Goal: Transaction & Acquisition: Purchase product/service

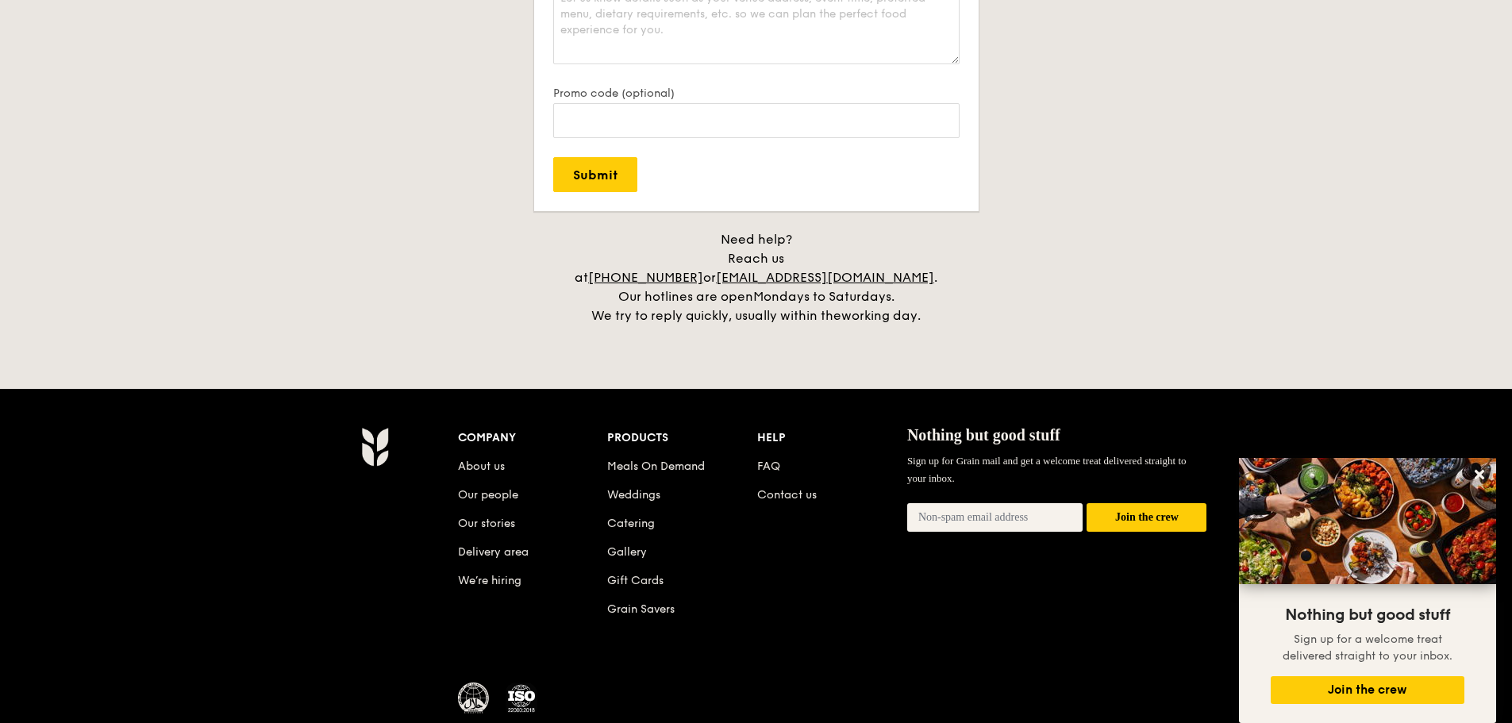
scroll to position [3501, 0]
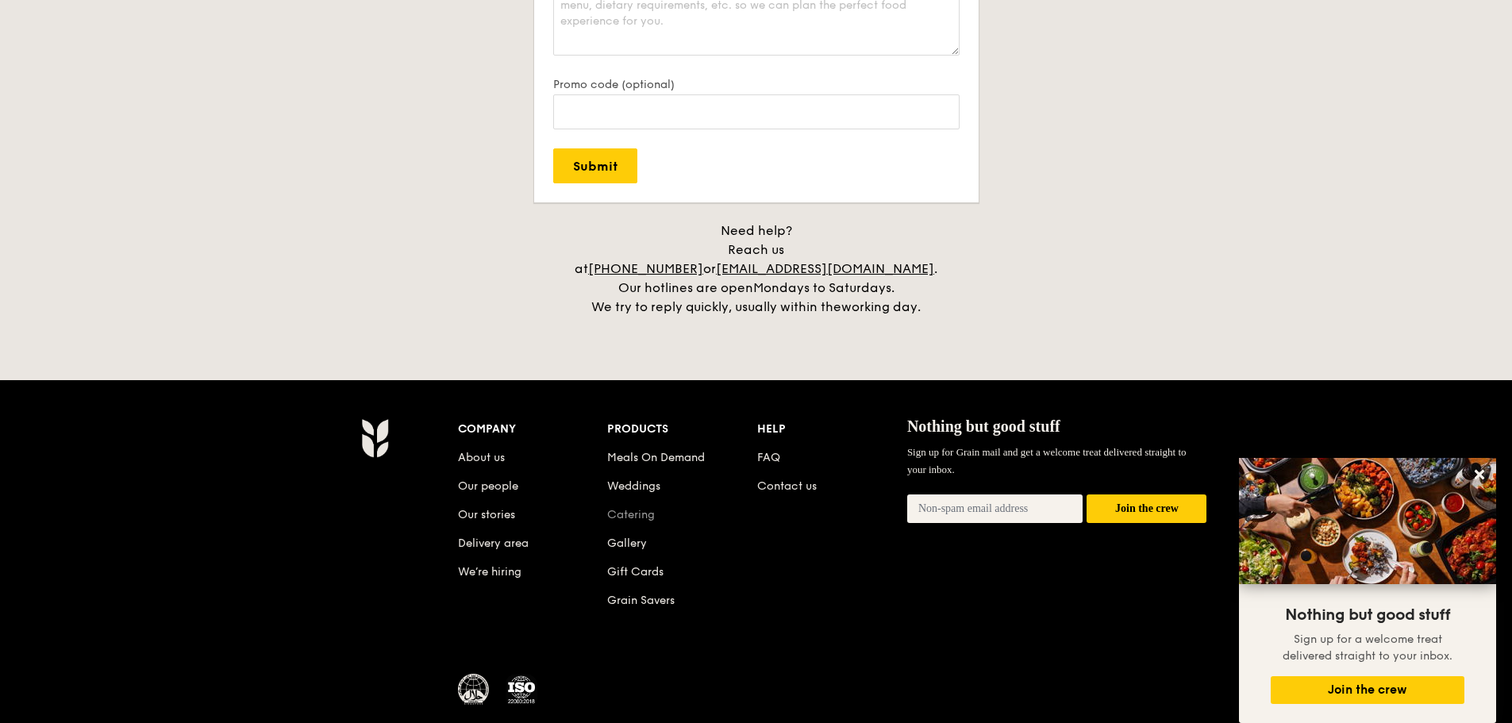
click at [640, 508] on link "Catering" at bounding box center [631, 514] width 48 height 13
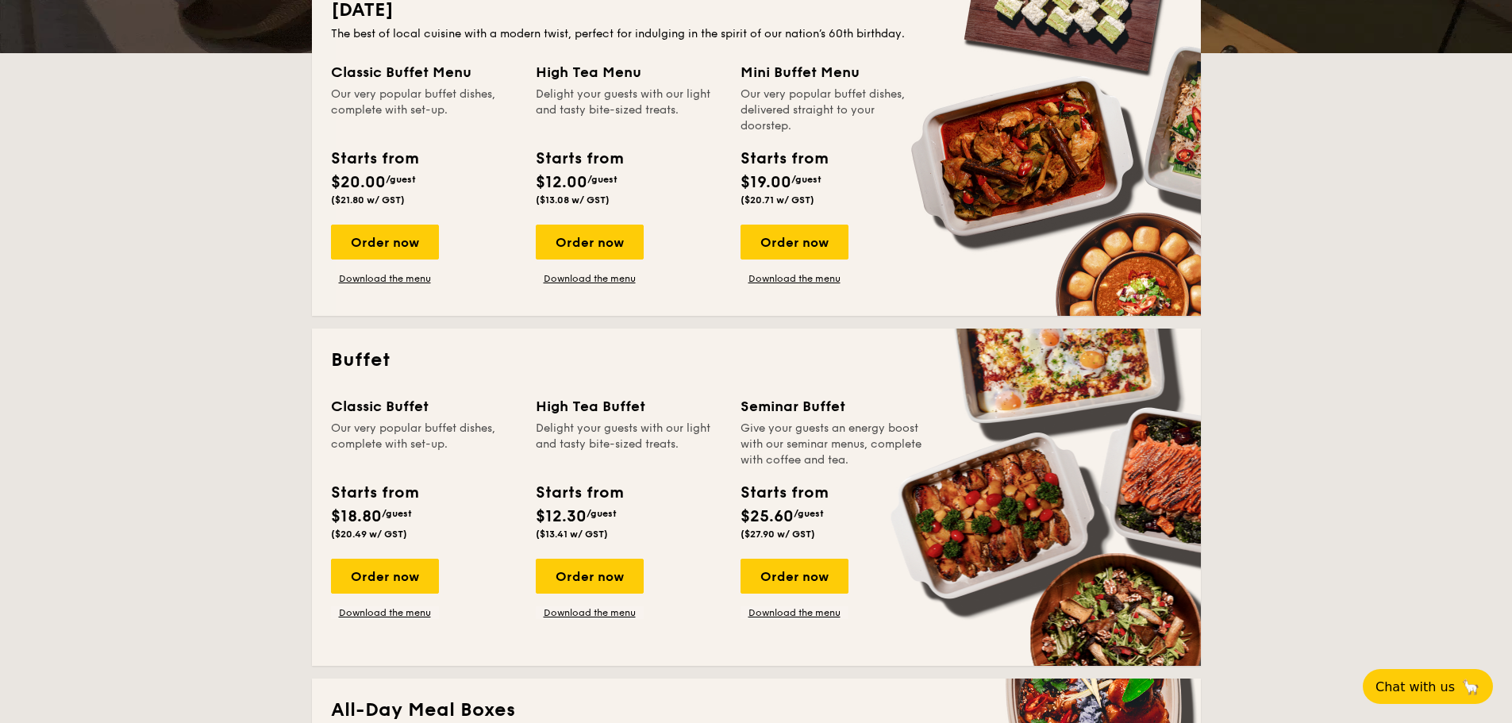
scroll to position [397, 0]
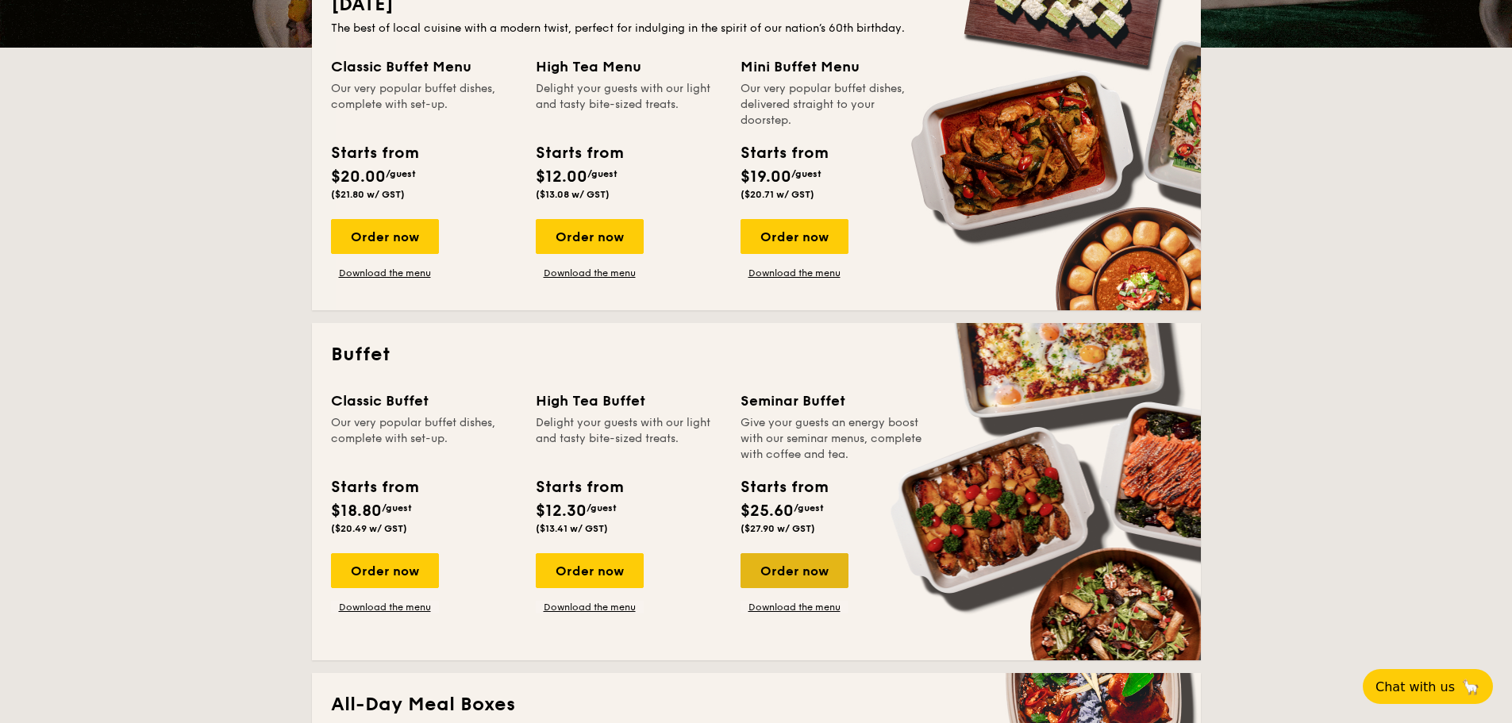
click at [776, 565] on div "Order now" at bounding box center [794, 570] width 108 height 35
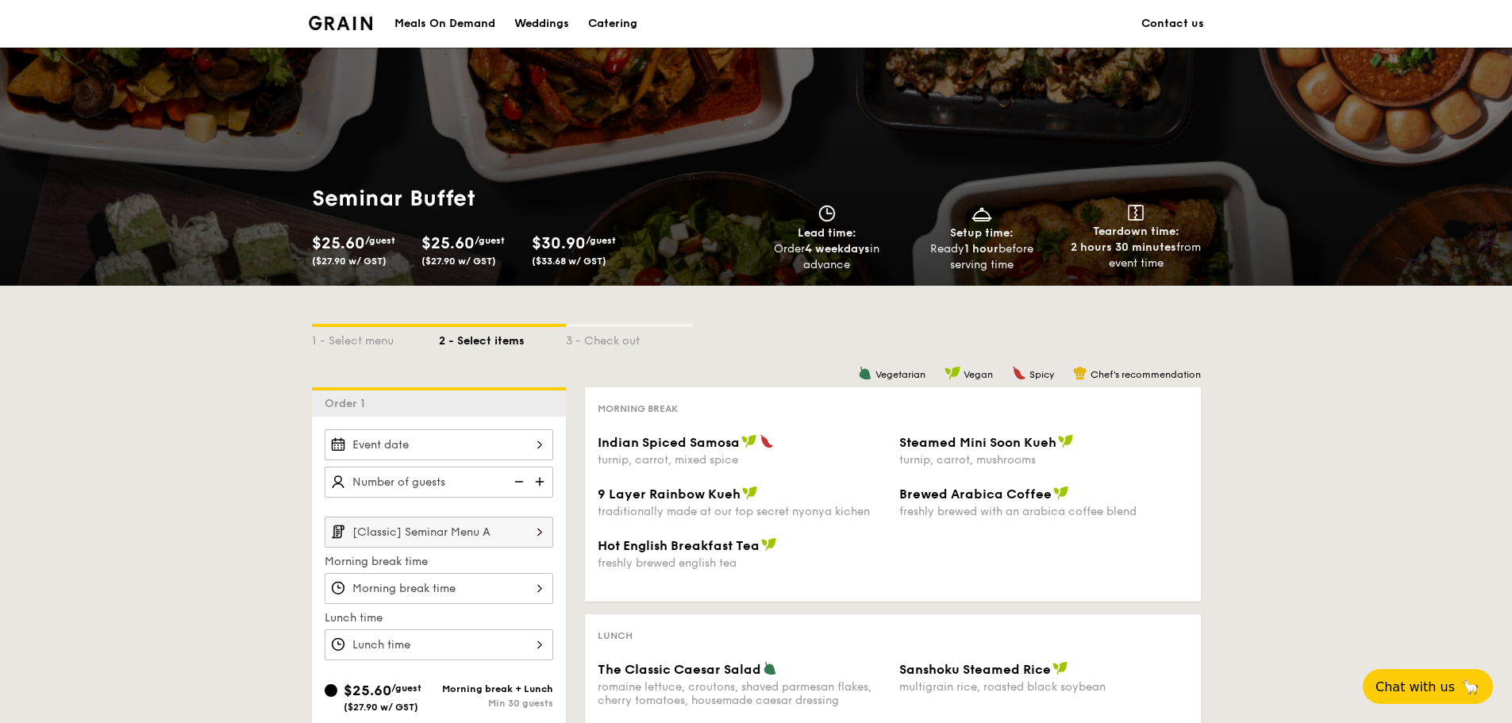
click at [539, 439] on div at bounding box center [439, 444] width 229 height 31
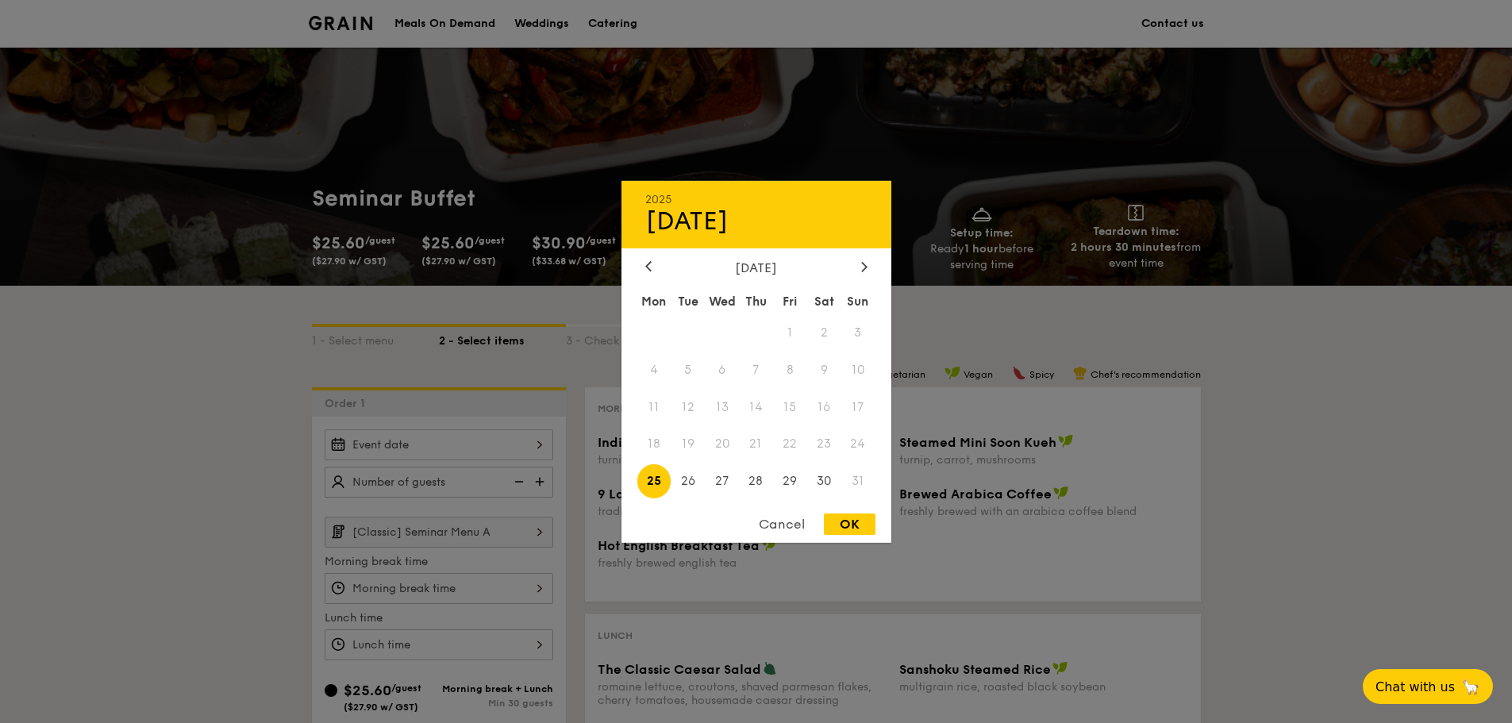
click at [661, 481] on span "25" at bounding box center [654, 481] width 34 height 34
click at [838, 522] on div "OK" at bounding box center [850, 523] width 52 height 21
type input "Aug 25, 2025"
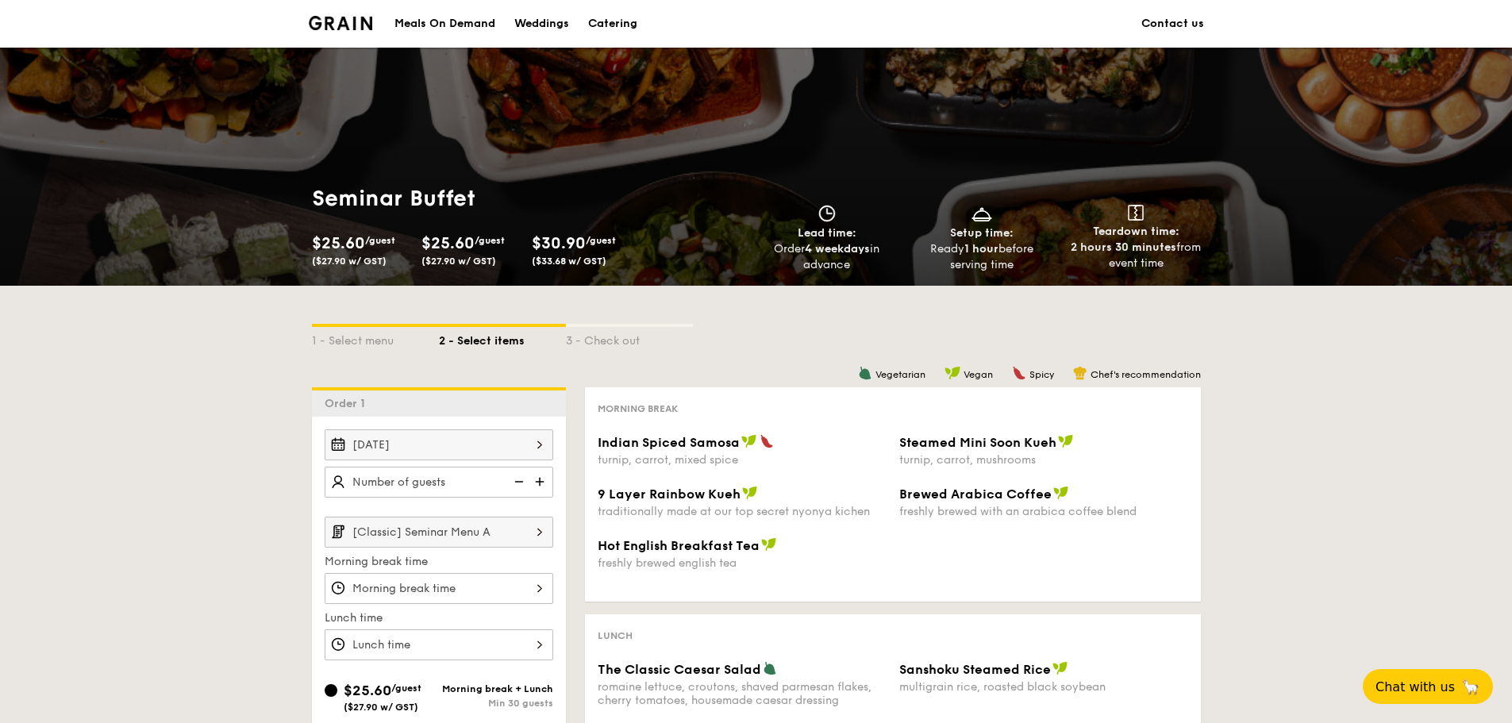
click at [543, 486] on img at bounding box center [541, 482] width 24 height 30
click at [544, 486] on img at bounding box center [541, 482] width 24 height 30
type input "30 guests"
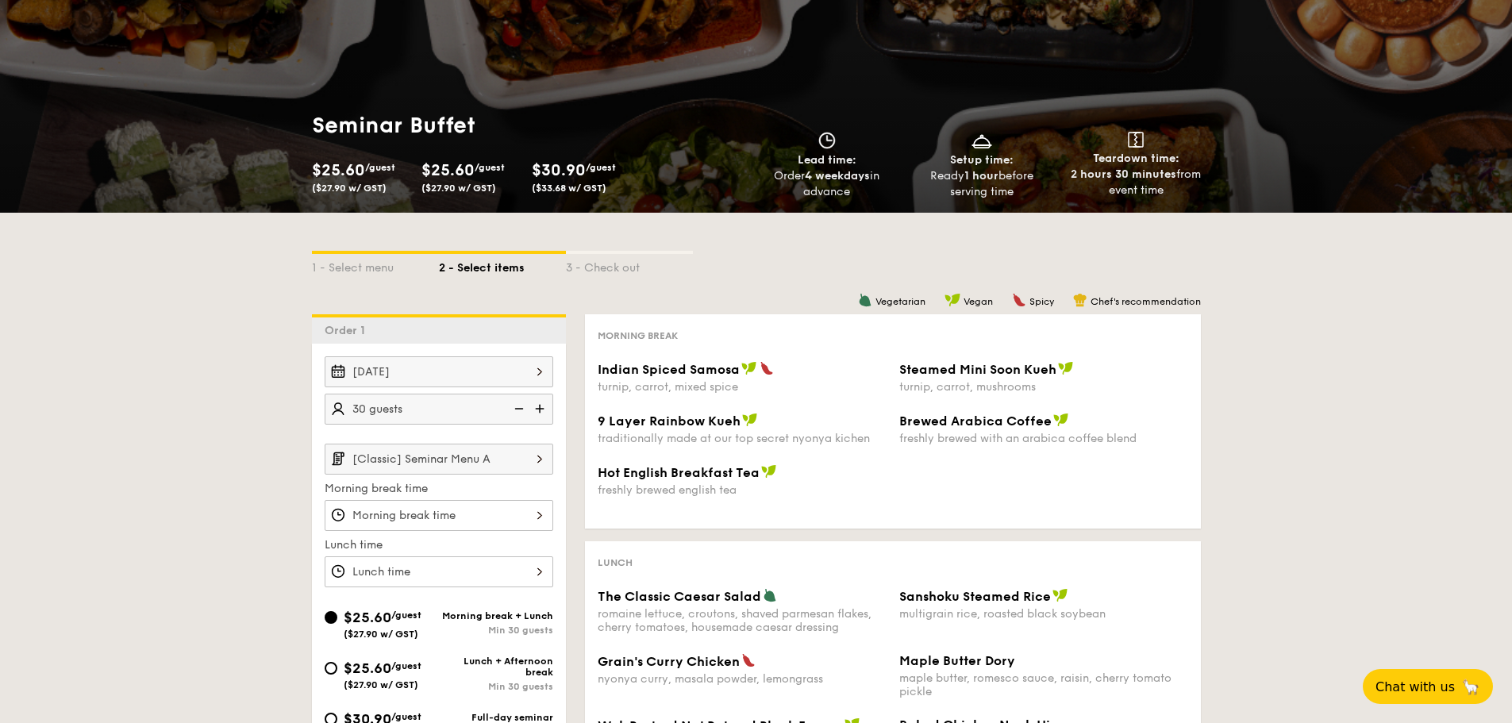
scroll to position [79, 0]
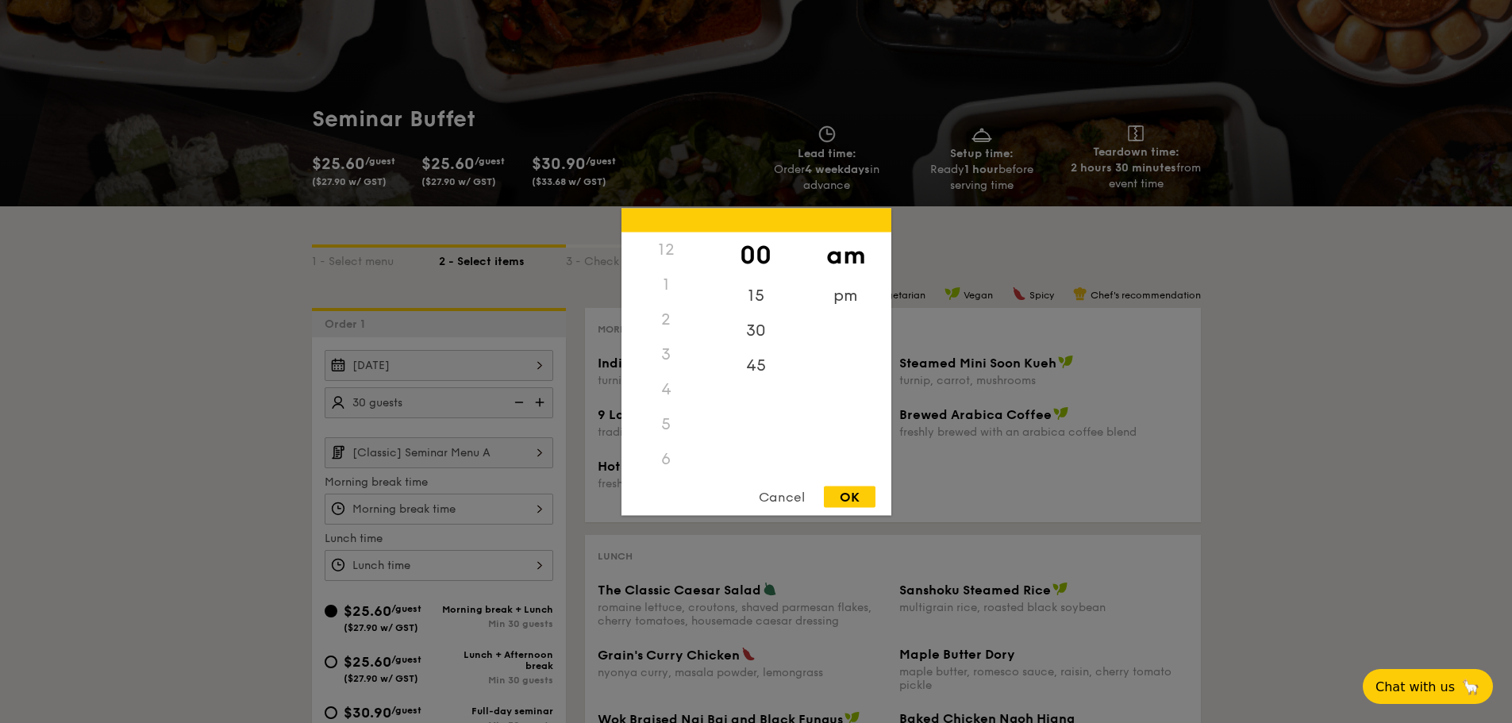
click at [543, 507] on div "12 1 2 3 4 5 6 7 8 9 10 11 00 15 30 45 am pm Cancel OK" at bounding box center [439, 509] width 229 height 31
click at [765, 330] on div "30" at bounding box center [756, 336] width 90 height 46
click at [838, 498] on div "OK" at bounding box center [850, 496] width 52 height 21
type input "8:30AM"
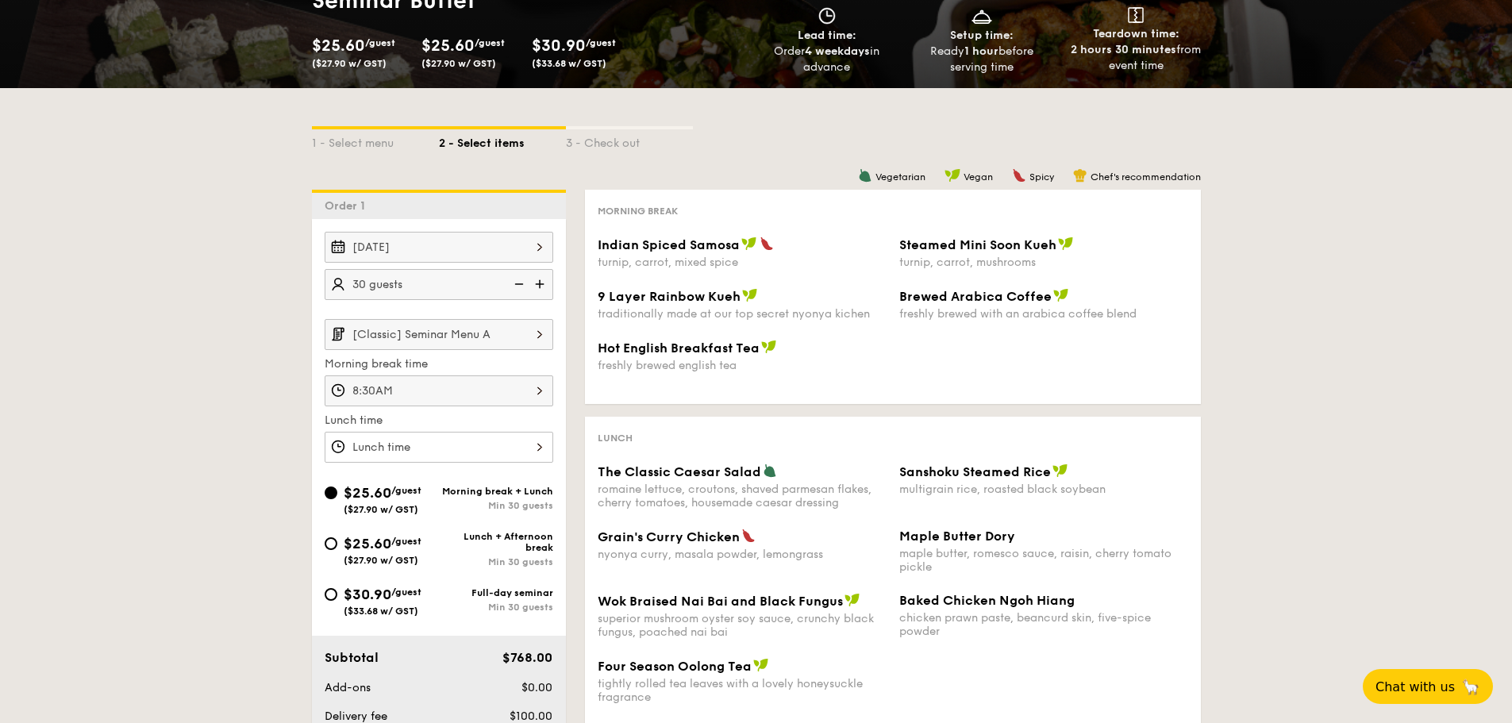
scroll to position [238, 0]
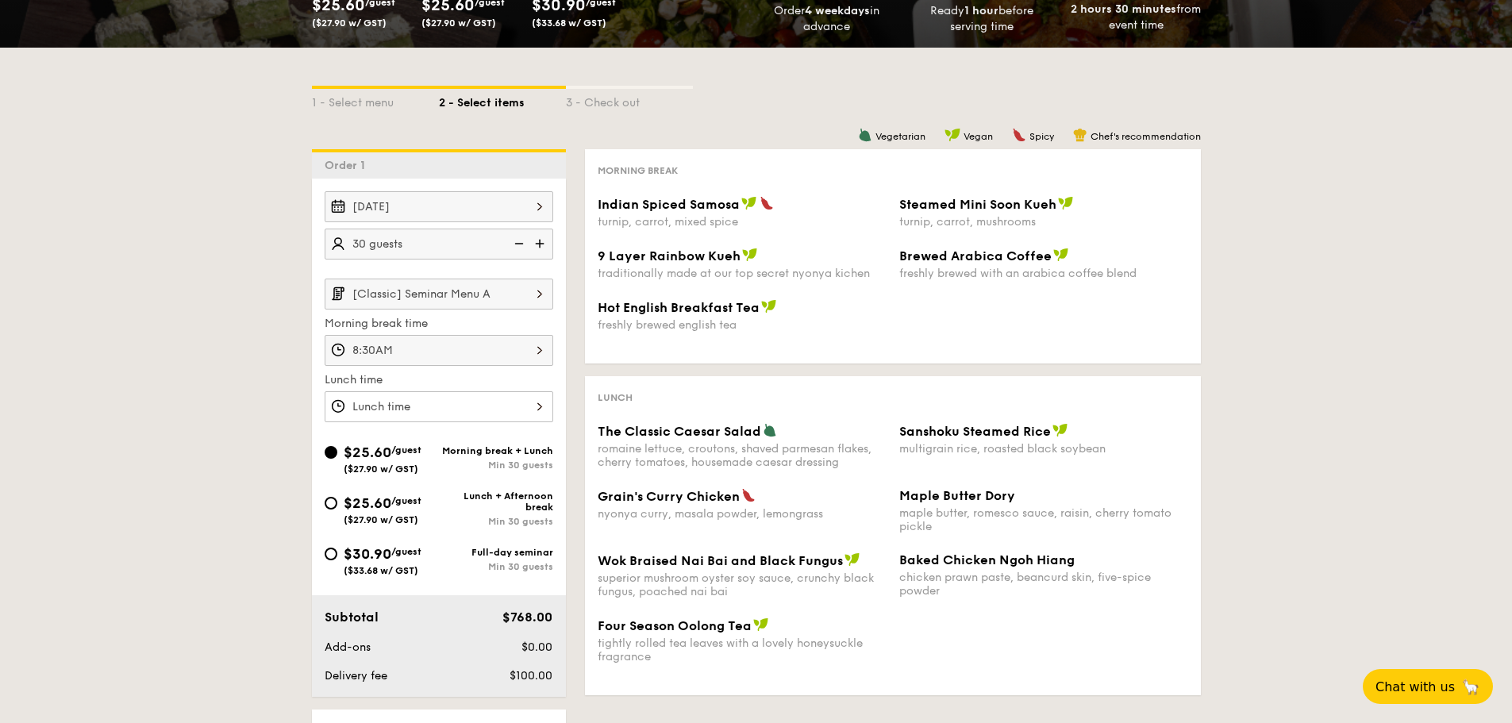
click at [525, 558] on div "Full-day seminar Min 30 guests" at bounding box center [496, 559] width 114 height 25
click at [337, 558] on input "$30.90 /guest ($33.68 w/ GST) Full-day seminar Min 30 guests" at bounding box center [331, 553] width 13 height 13
radio input "true"
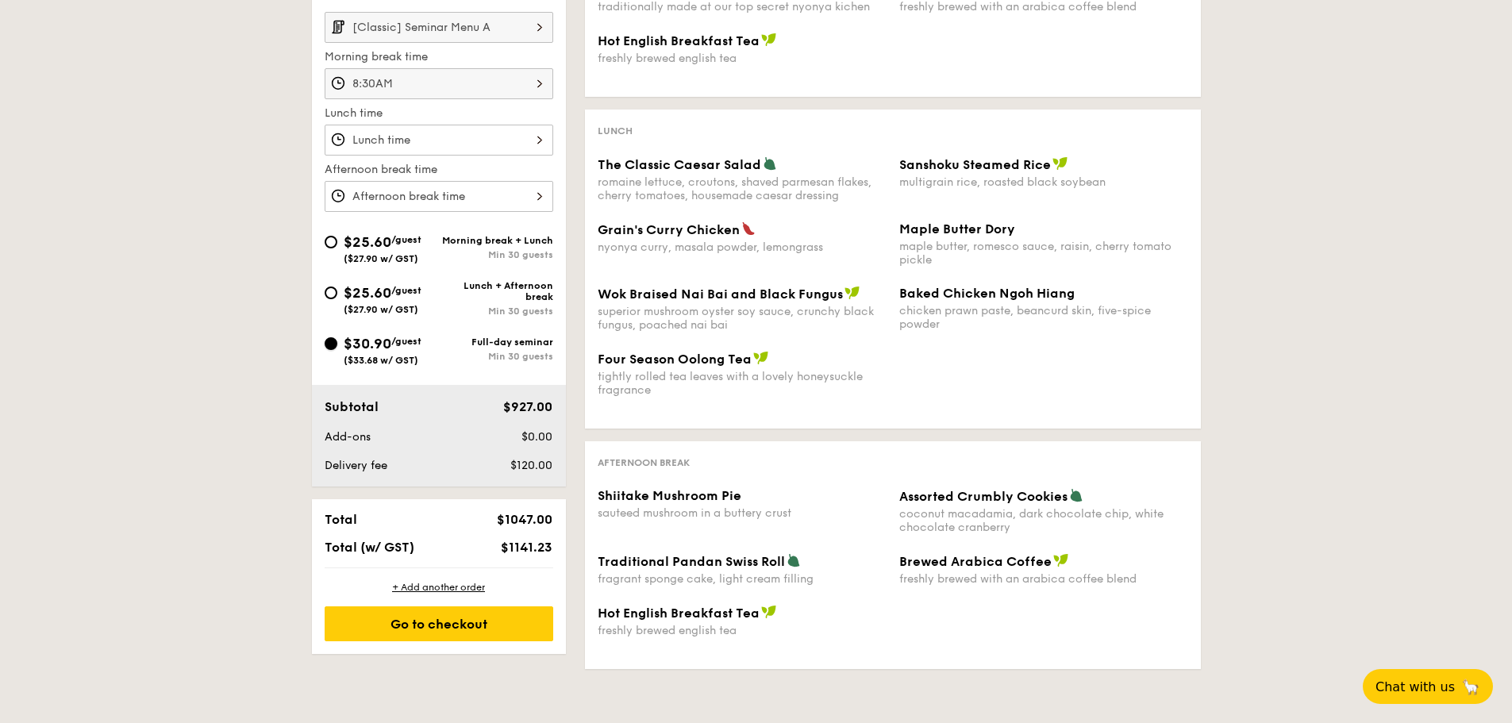
scroll to position [555, 0]
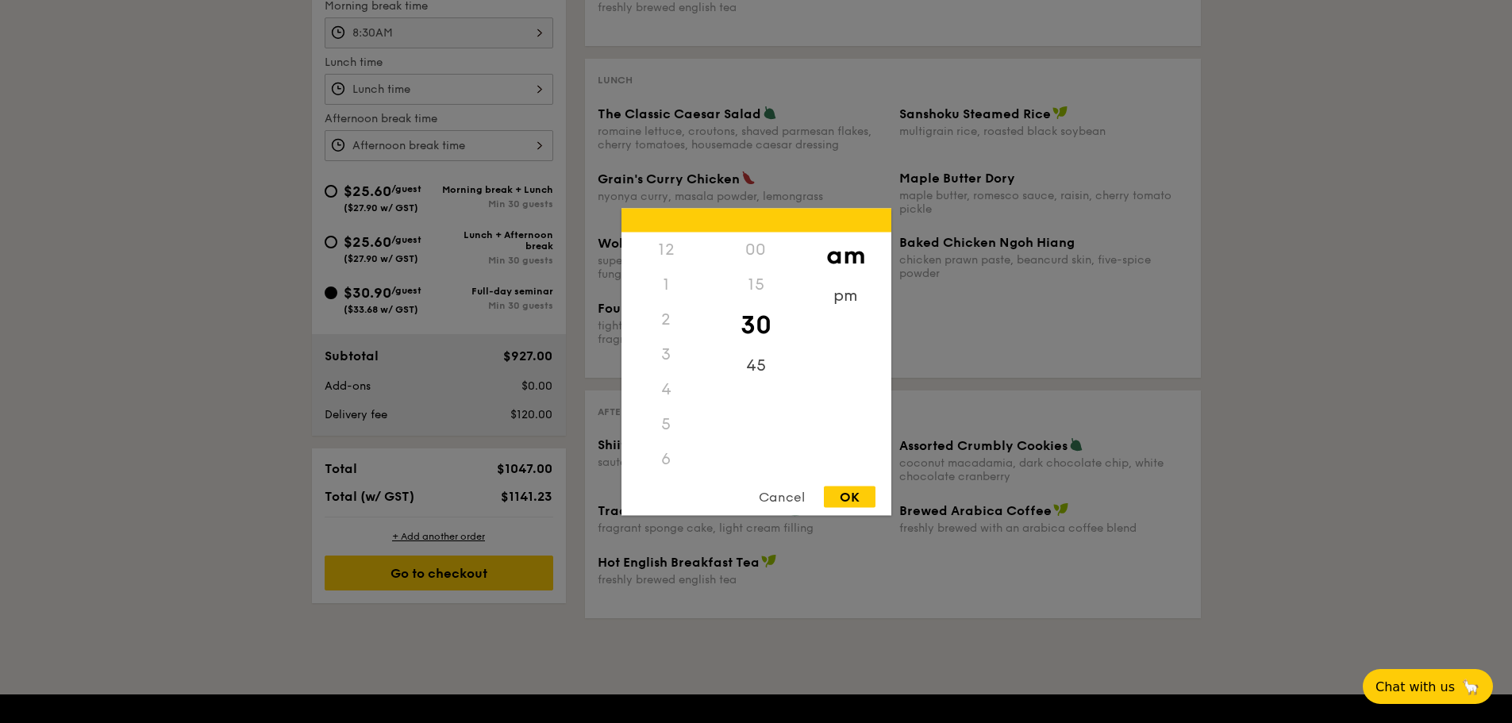
click at [451, 97] on div "12 1 2 3 4 5 6 7 8 9 10 11 00 15 30 45 am pm Cancel OK" at bounding box center [439, 89] width 229 height 31
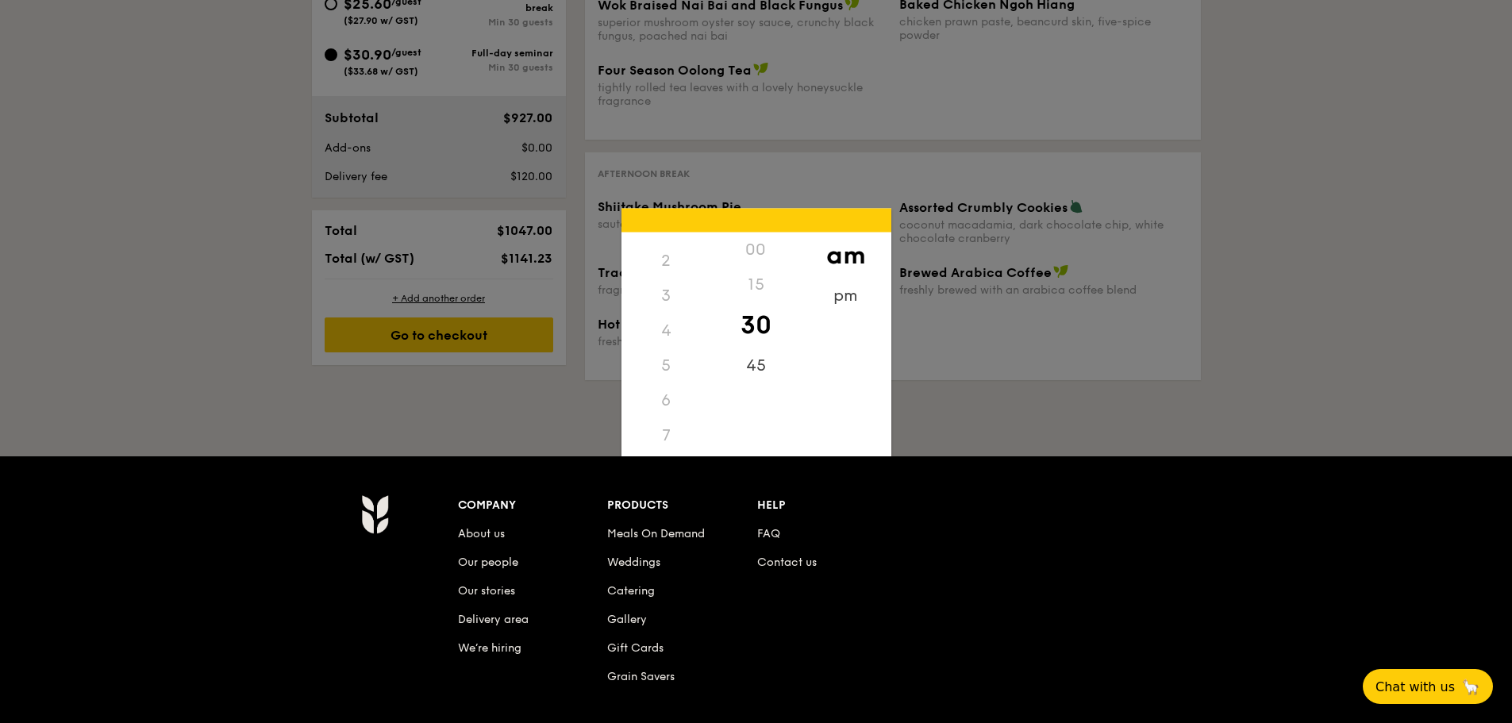
scroll to position [0, 0]
click at [661, 236] on div "12" at bounding box center [666, 249] width 90 height 35
click at [668, 248] on div "12" at bounding box center [666, 249] width 90 height 35
click at [658, 252] on div "12" at bounding box center [666, 249] width 90 height 35
click at [863, 294] on div "pm" at bounding box center [846, 301] width 90 height 46
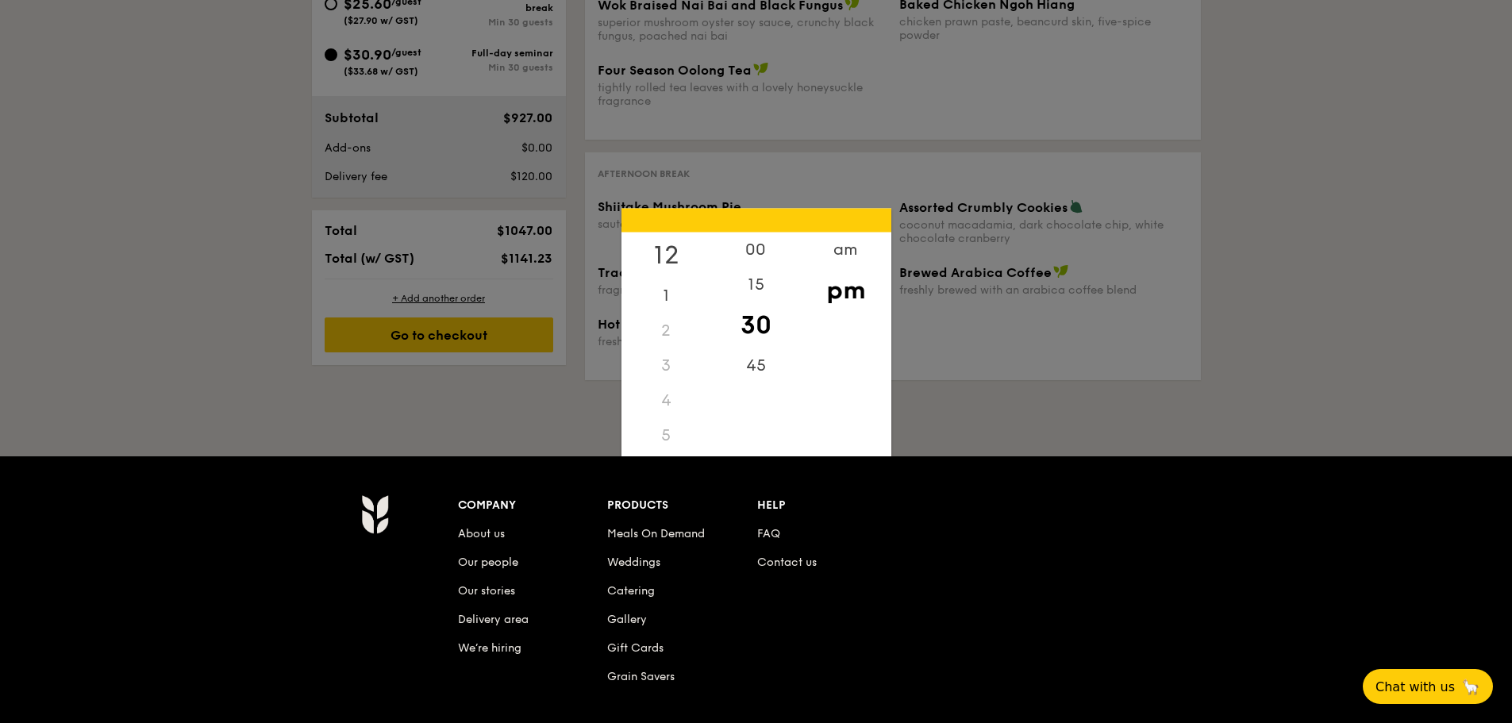
click at [660, 260] on div "12" at bounding box center [666, 255] width 90 height 46
click at [766, 328] on div "30" at bounding box center [756, 325] width 90 height 46
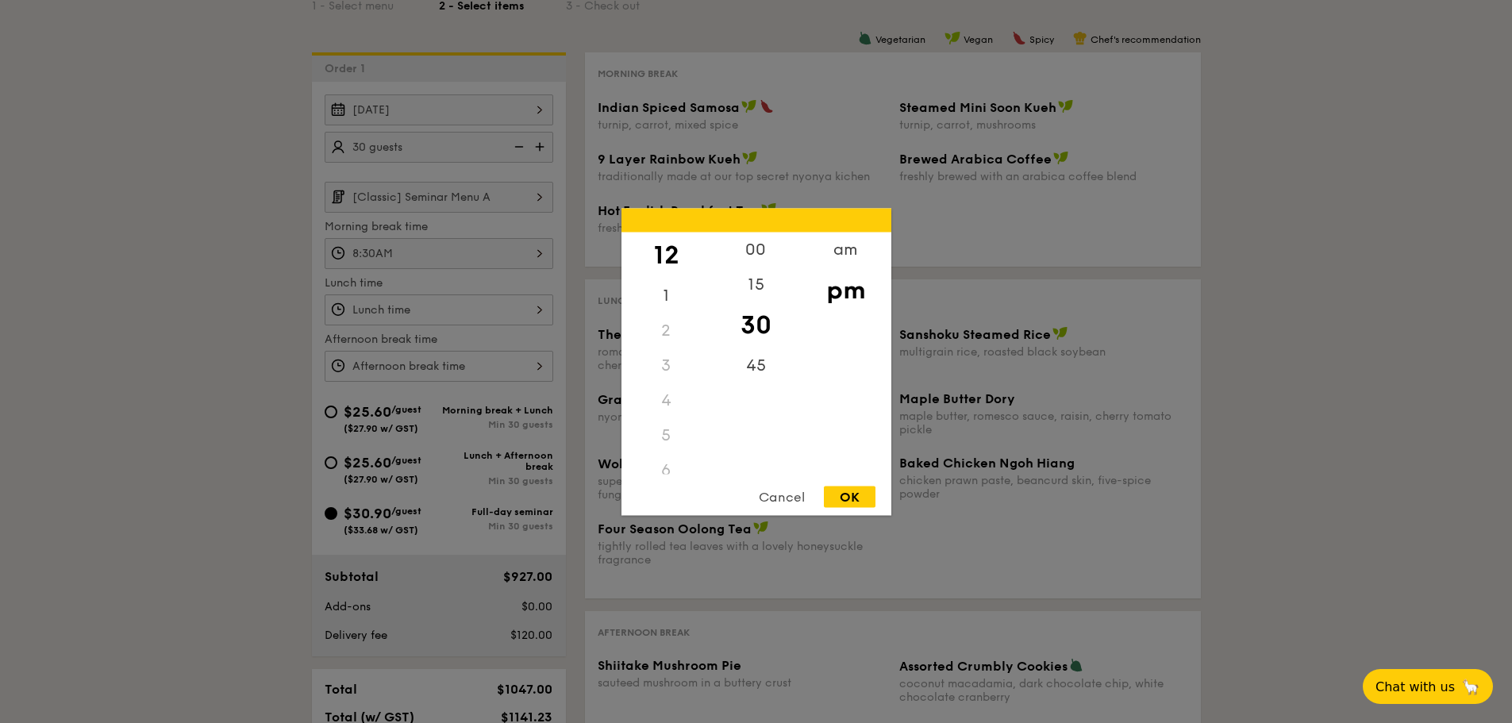
scroll to position [333, 0]
click at [859, 496] on div "OK" at bounding box center [850, 496] width 52 height 21
type input "12:30PM"
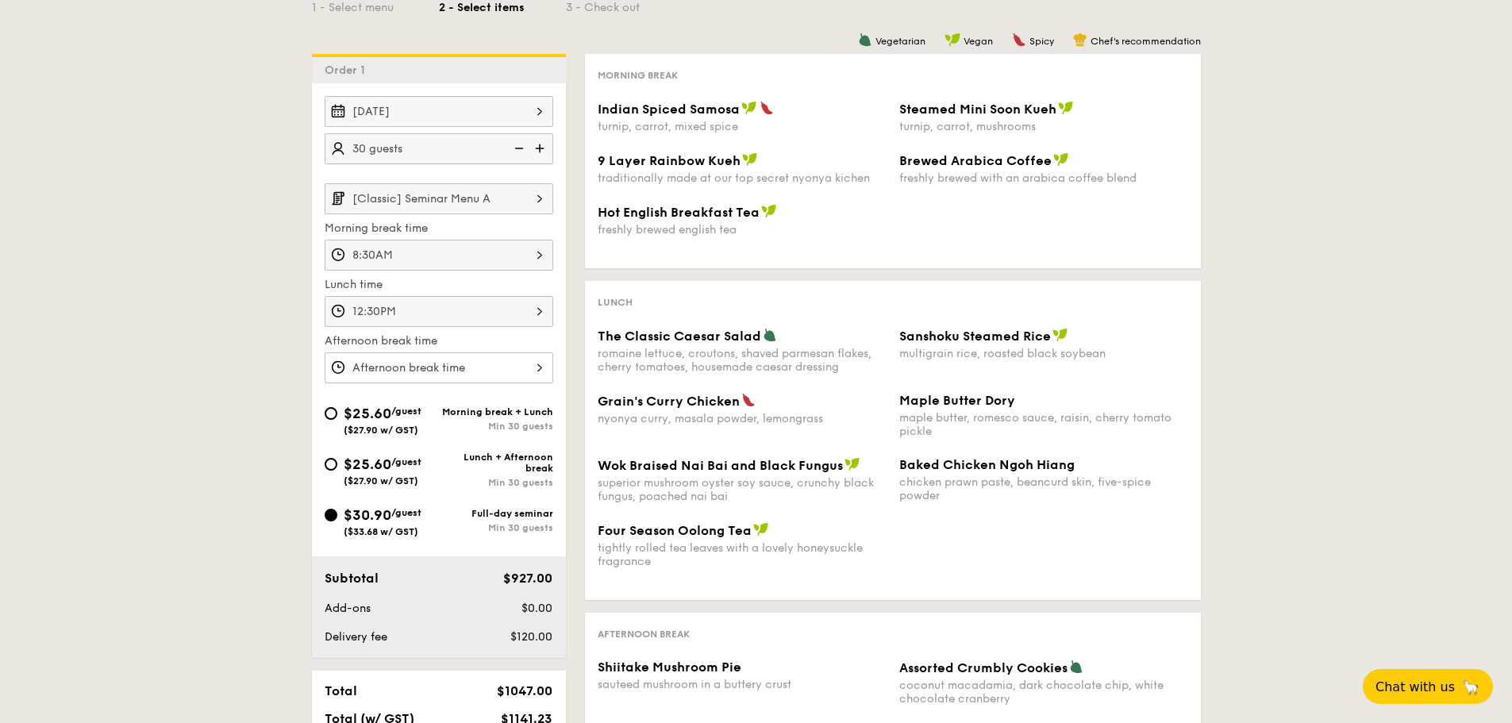
click at [507, 371] on div at bounding box center [439, 367] width 229 height 31
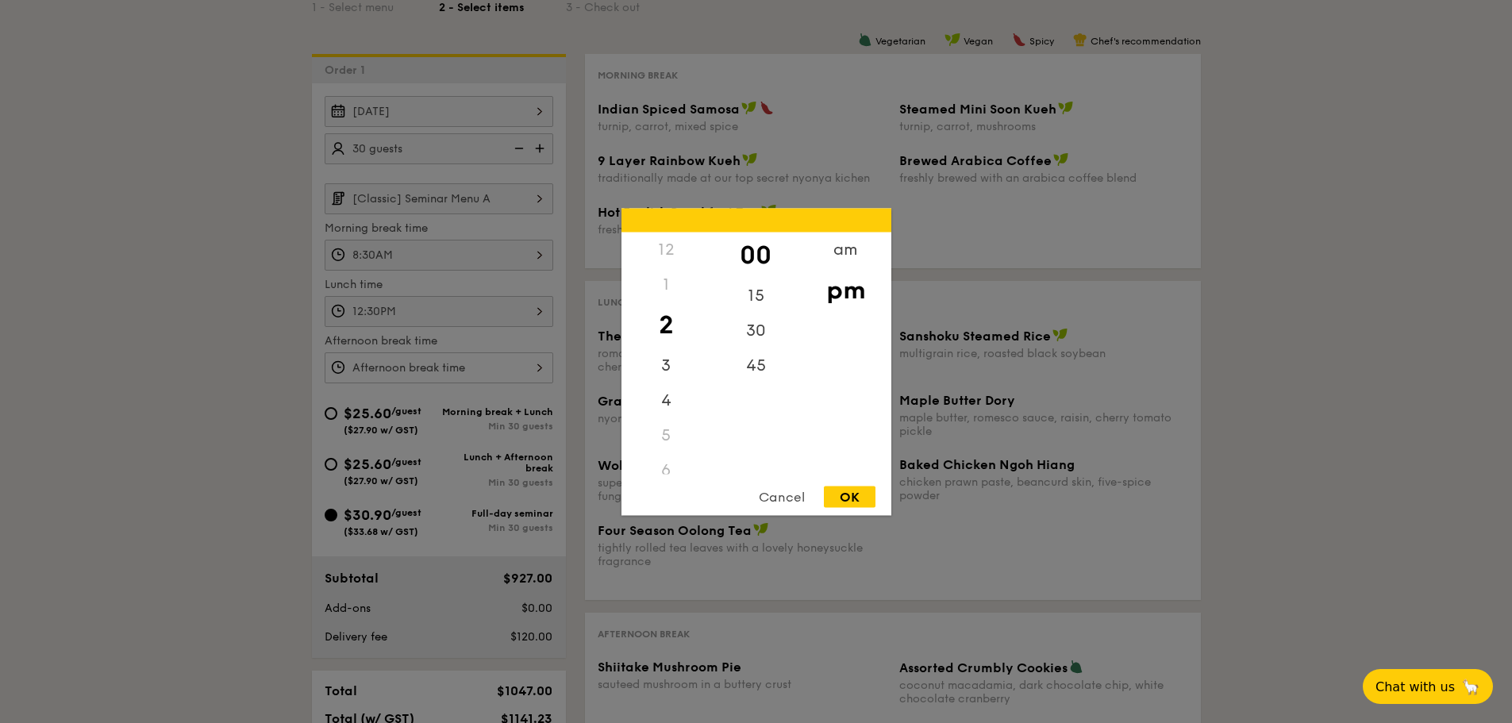
click at [678, 321] on div "2" at bounding box center [666, 325] width 90 height 46
click at [839, 497] on div "OK" at bounding box center [850, 496] width 52 height 21
type input "2:00PM"
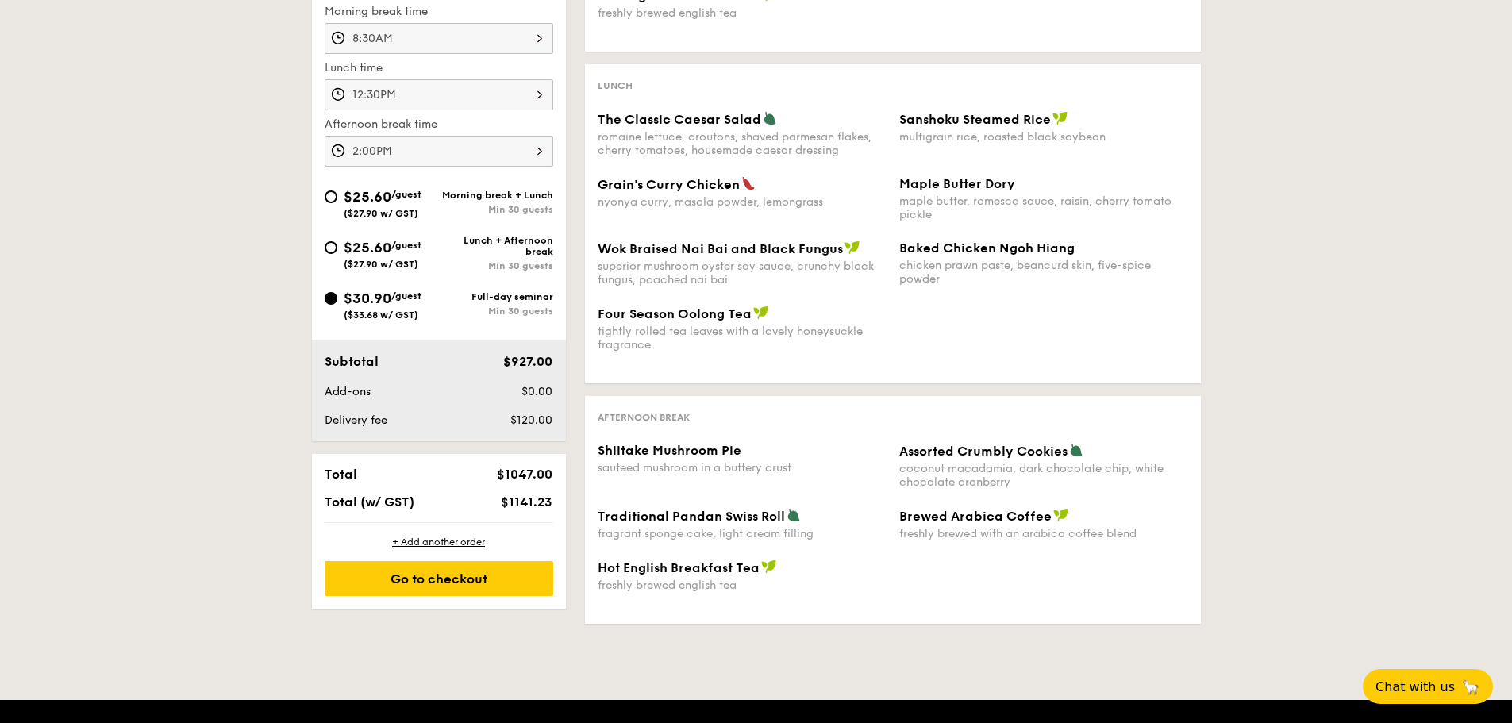
scroll to position [651, 0]
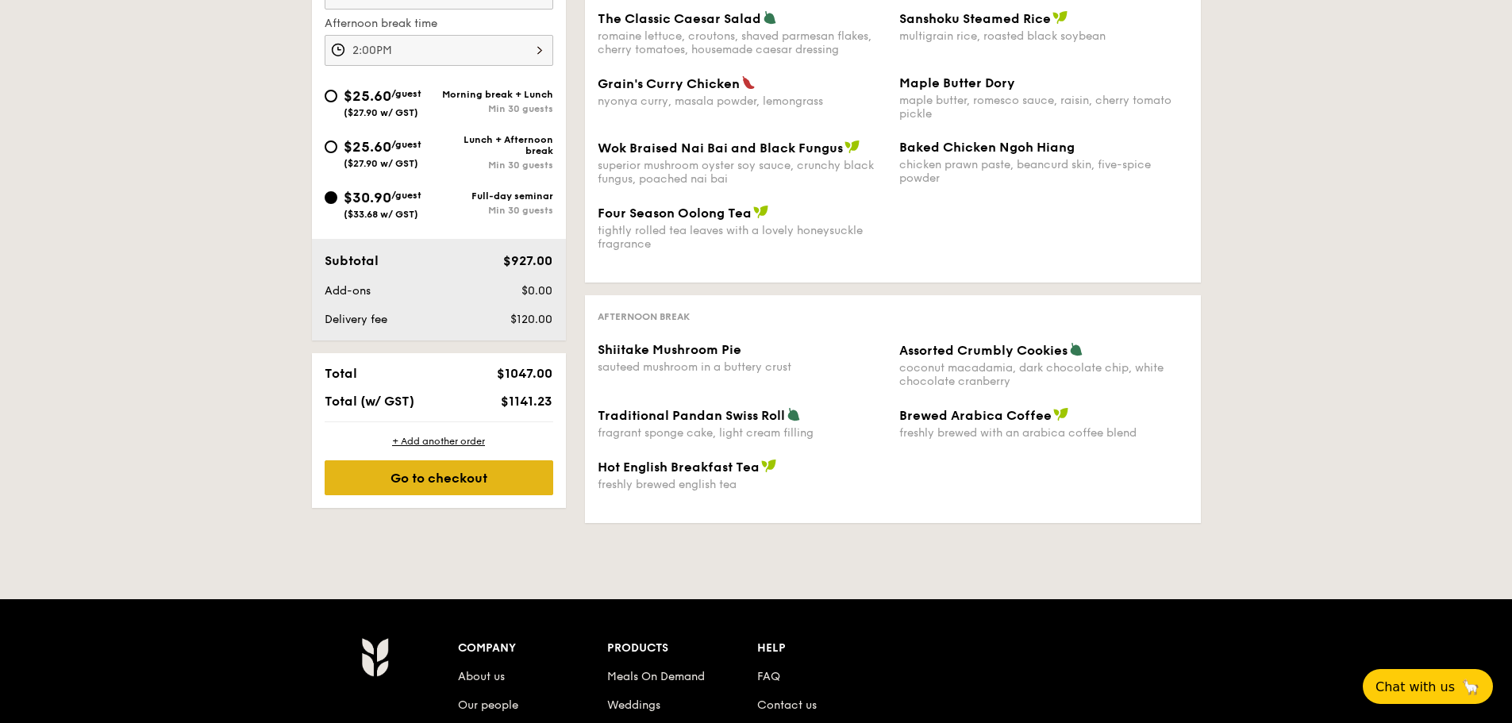
click at [471, 479] on div "Go to checkout" at bounding box center [439, 477] width 229 height 35
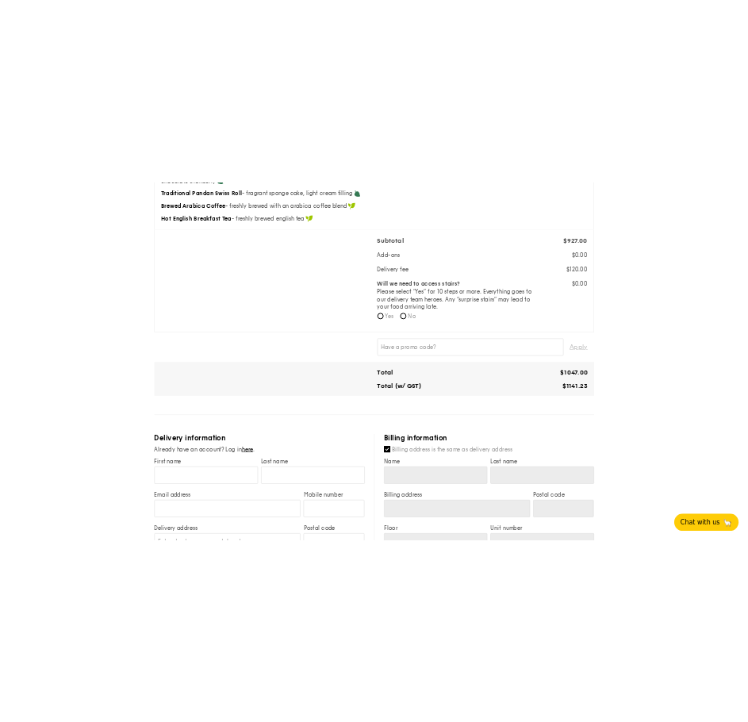
scroll to position [635, 0]
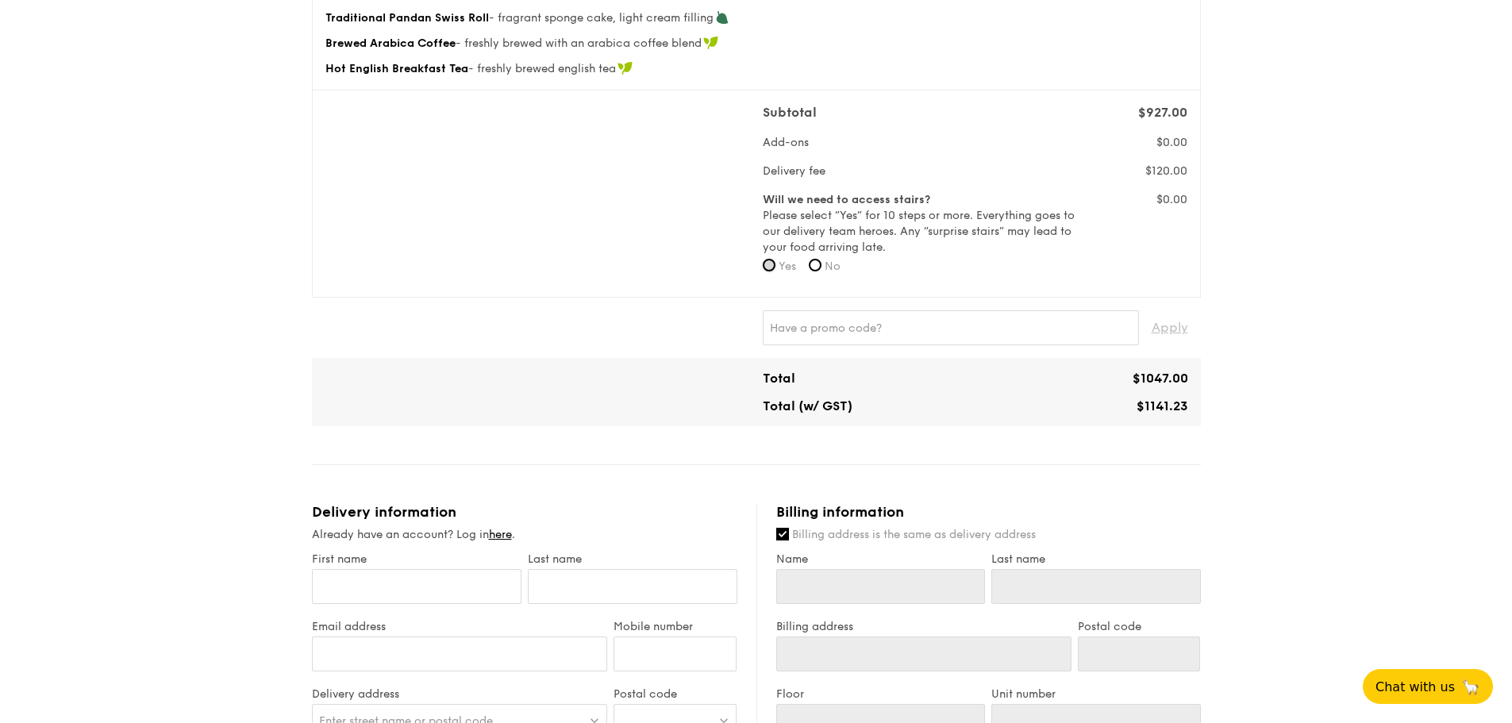
click at [765, 259] on input "Yes" at bounding box center [769, 265] width 13 height 13
radio input "true"
click at [816, 259] on label "No" at bounding box center [825, 267] width 32 height 16
click at [816, 259] on input "No" at bounding box center [815, 265] width 13 height 13
radio input "true"
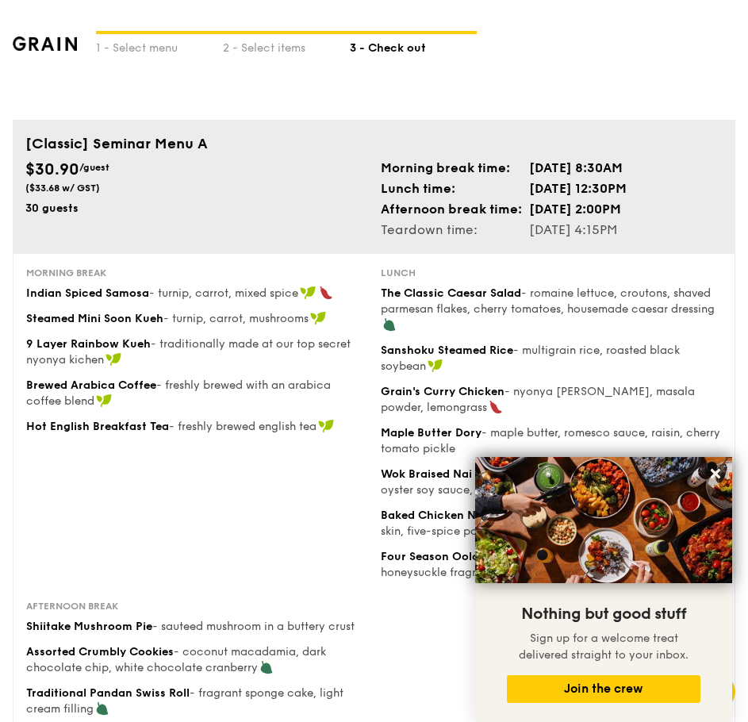
scroll to position [0, 0]
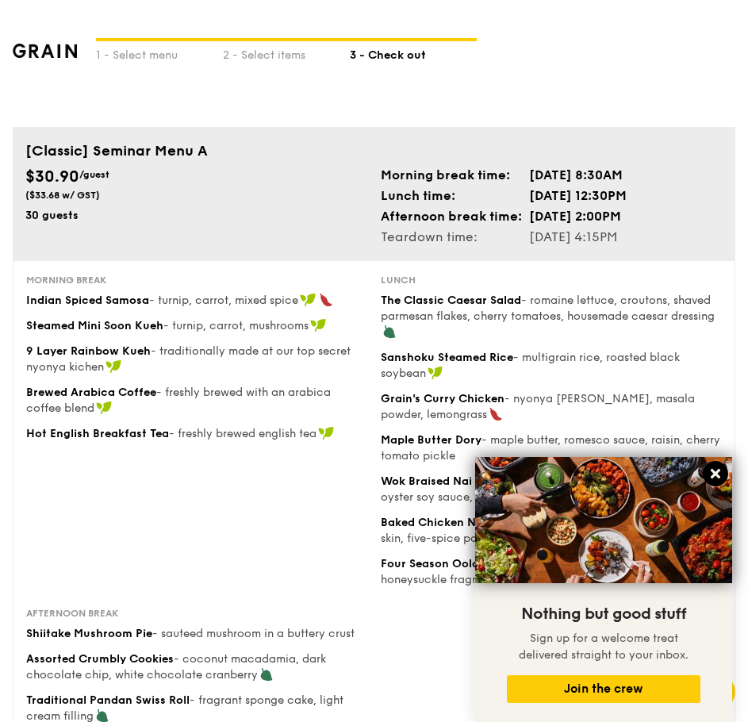
click at [705, 474] on button at bounding box center [715, 473] width 25 height 25
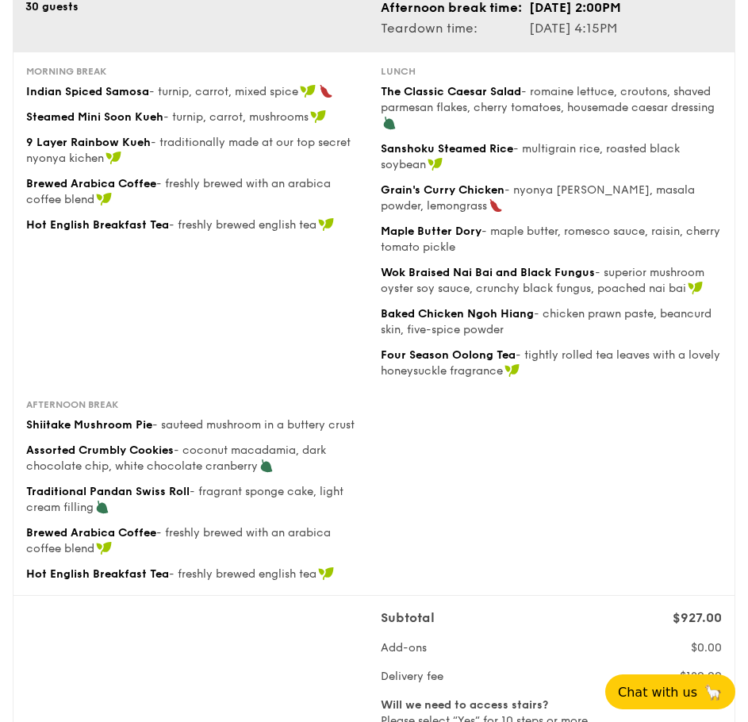
scroll to position [159, 0]
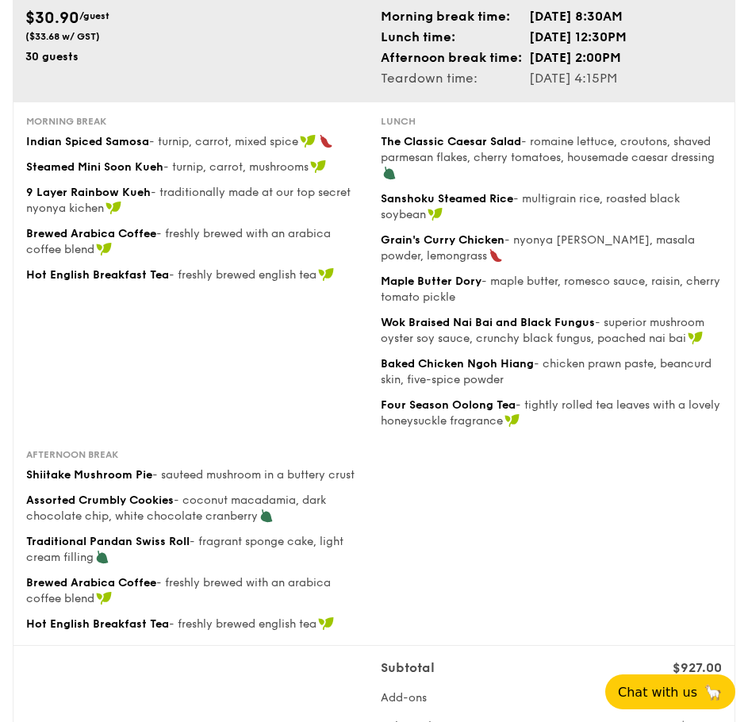
click at [563, 476] on div "Afternoon break Shiitake Mushroom Pie - sauteed mushroom in a buttery crust Ass…" at bounding box center [374, 540] width 709 height 184
